Goal: Task Accomplishment & Management: Use online tool/utility

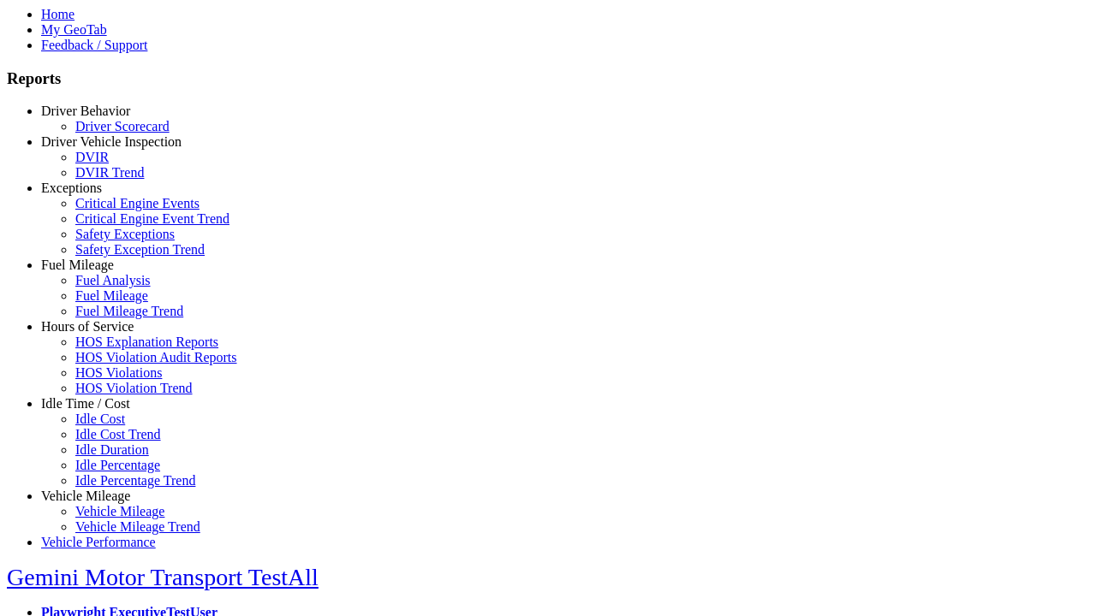
click at [98, 489] on link "Vehicle Mileage" at bounding box center [85, 496] width 89 height 15
click at [111, 520] on link "Vehicle Mileage Trend" at bounding box center [137, 527] width 125 height 15
select select "**********"
select select
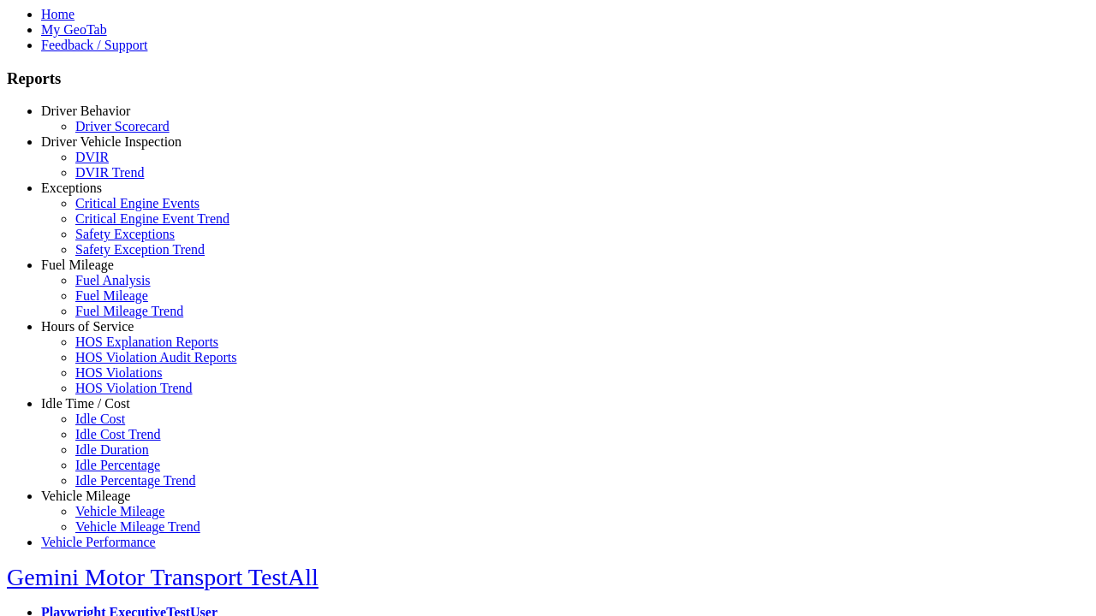
select select
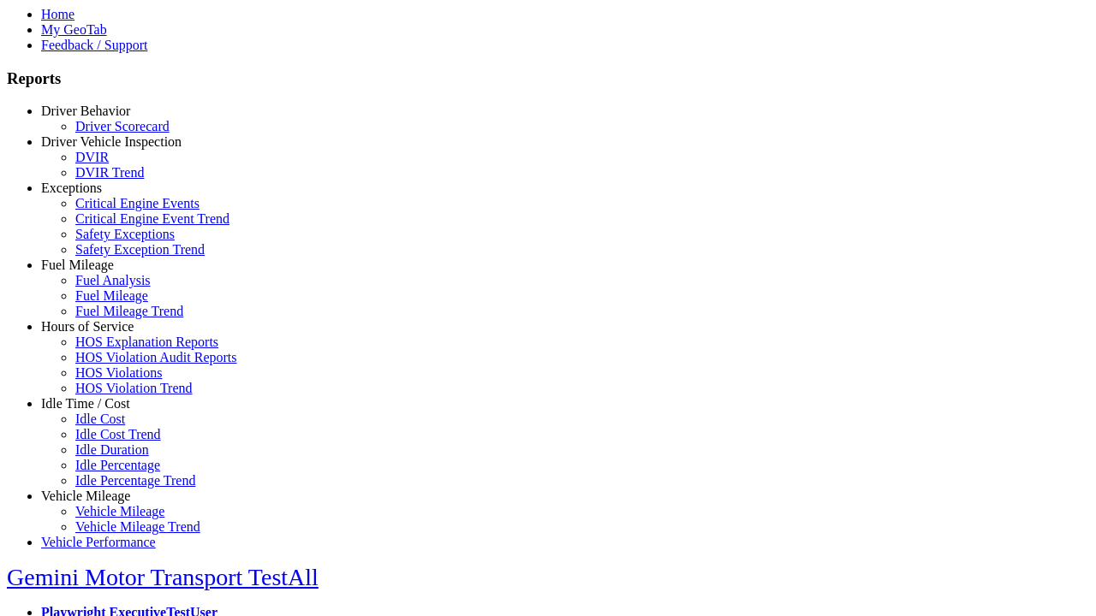
select select
